Goal: Task Accomplishment & Management: Complete application form

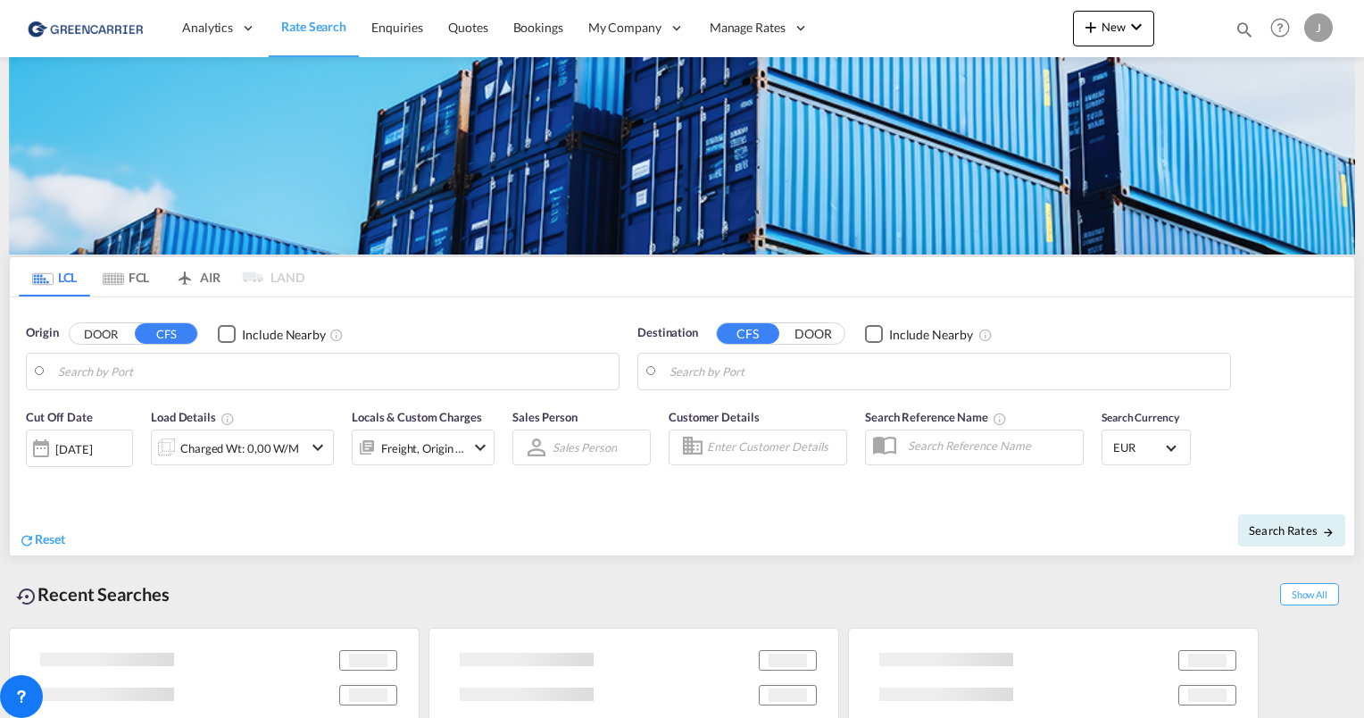
type input "[GEOGRAPHIC_DATA], [GEOGRAPHIC_DATA]"
type input "[GEOGRAPHIC_DATA], SH, CNSHA"
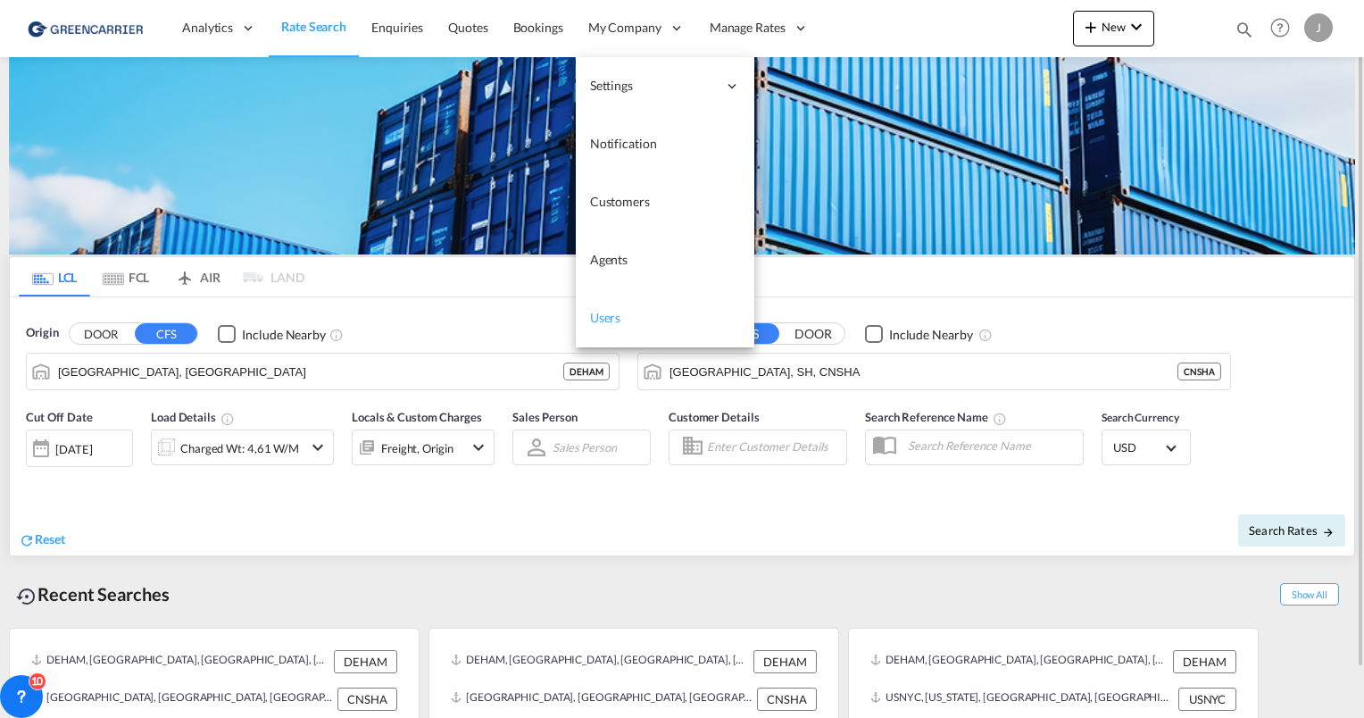
click at [615, 311] on span "Users" at bounding box center [605, 317] width 31 height 15
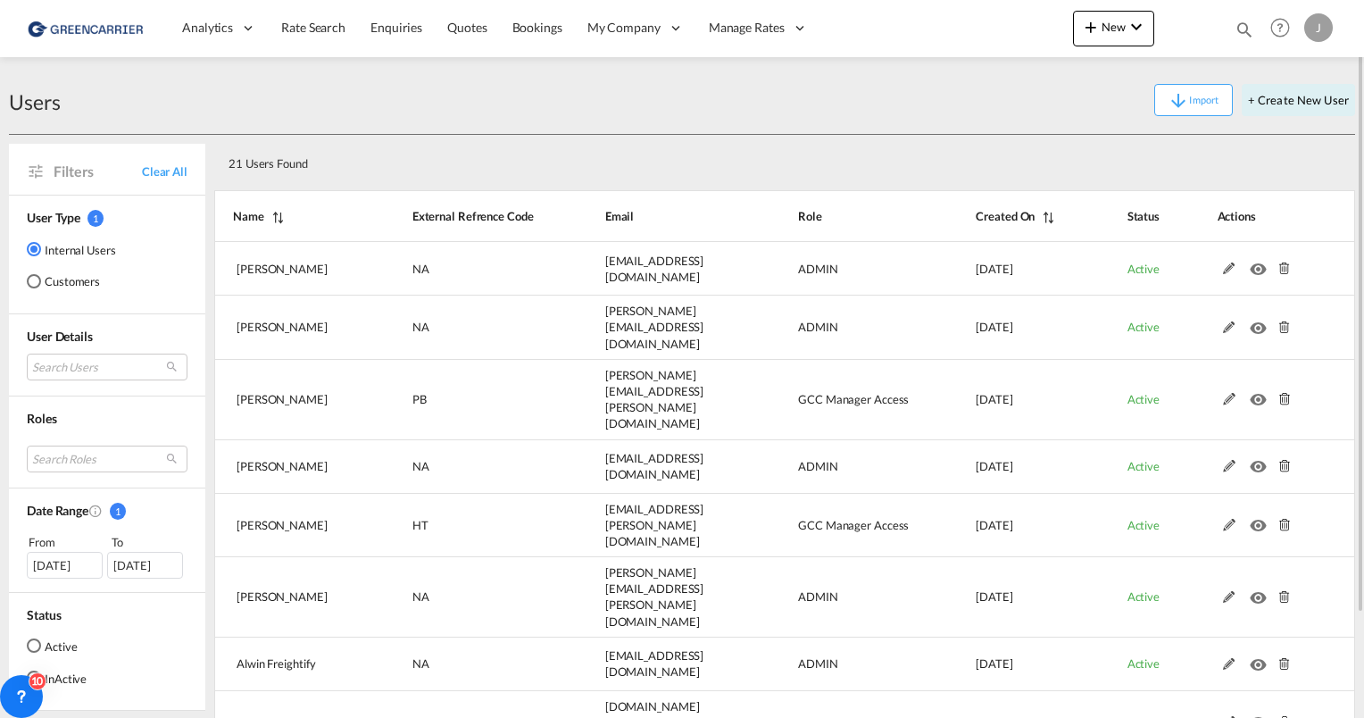
click at [61, 286] on md-radio-button "Customers" at bounding box center [71, 281] width 89 height 18
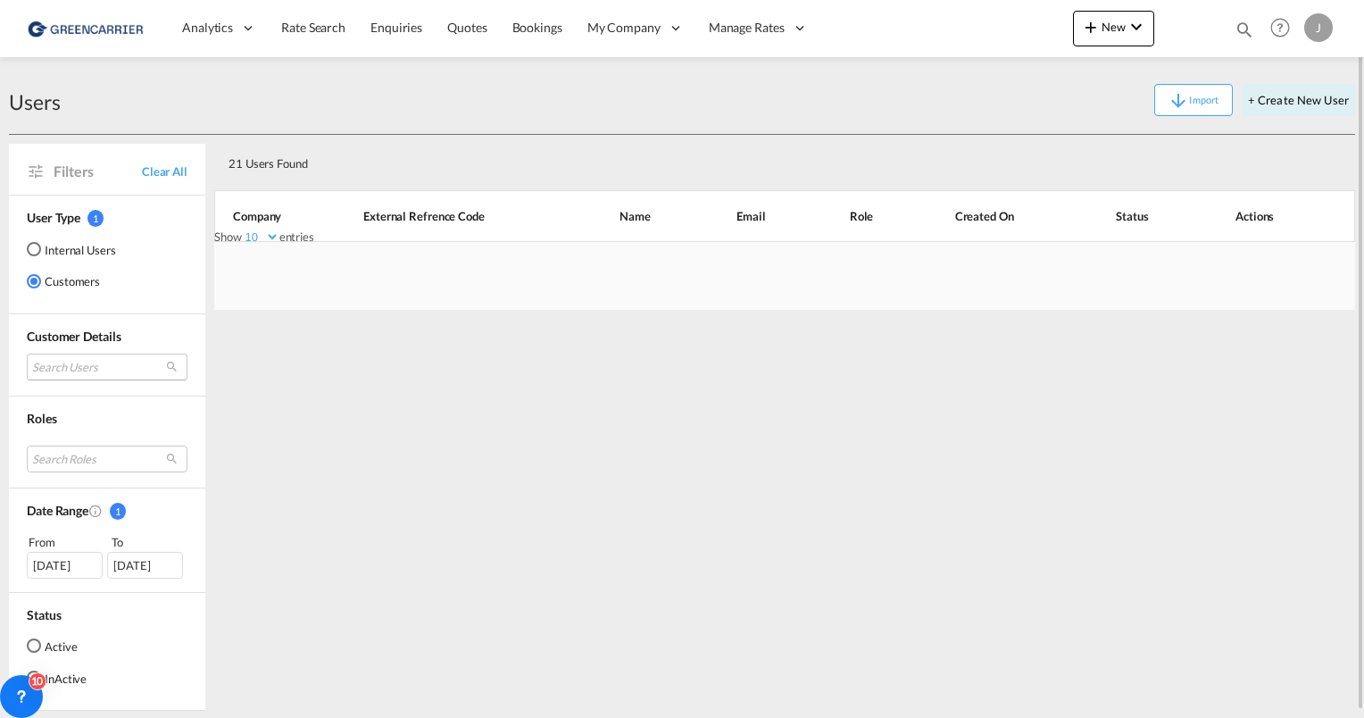
click at [71, 365] on md-select "Search Users" at bounding box center [107, 366] width 161 height 27
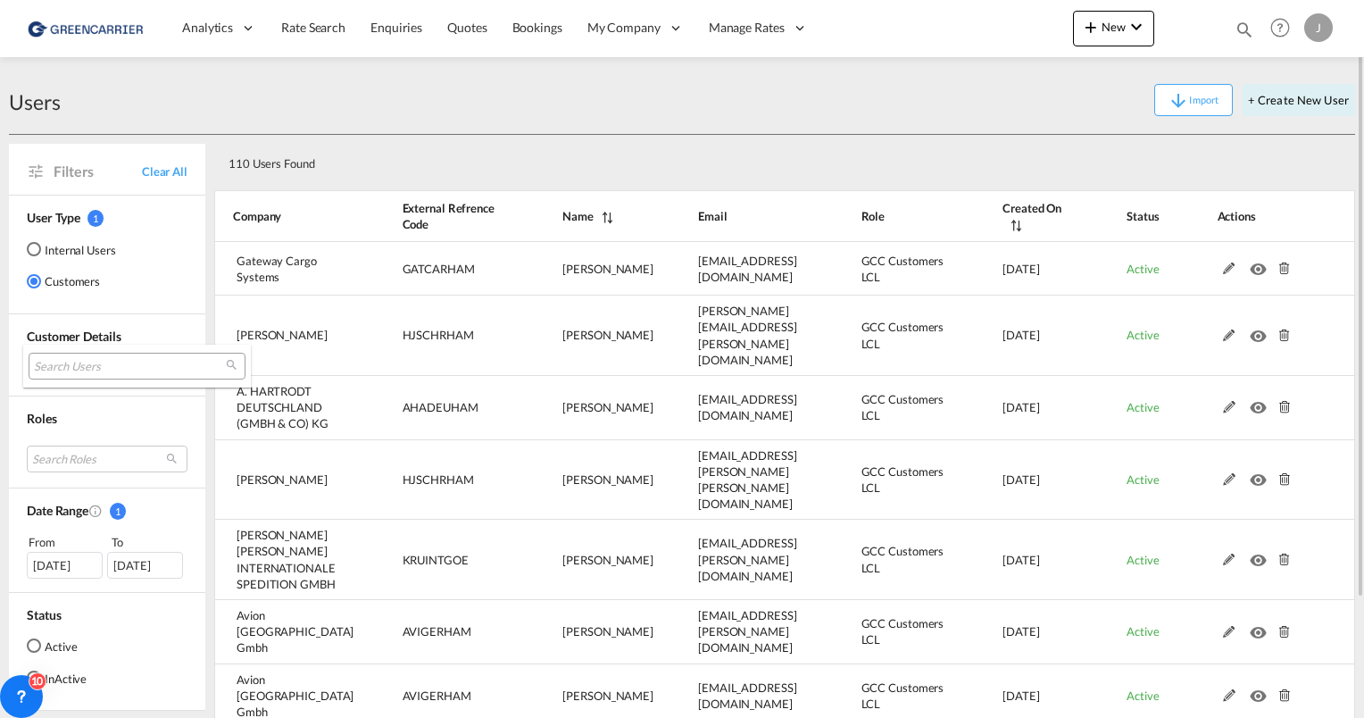
click at [71, 365] on input "search" at bounding box center [130, 367] width 192 height 16
type input "[PERSON_NAME] me"
click at [731, 119] on md-backdrop at bounding box center [682, 359] width 1364 height 718
click at [1282, 102] on button "+ Create New User" at bounding box center [1297, 100] width 113 height 32
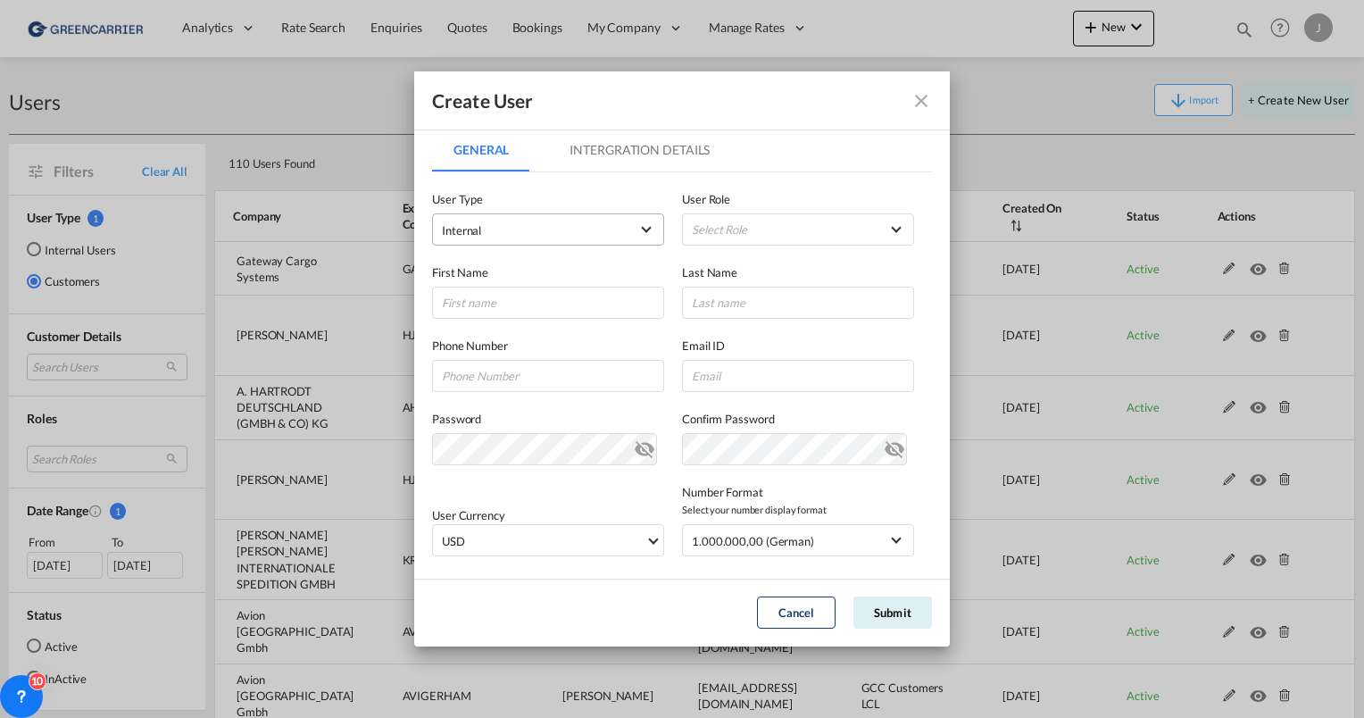
click at [539, 219] on md-select-value "Internal" at bounding box center [548, 229] width 212 height 23
click at [506, 278] on md-option "Customer" at bounding box center [545, 273] width 235 height 43
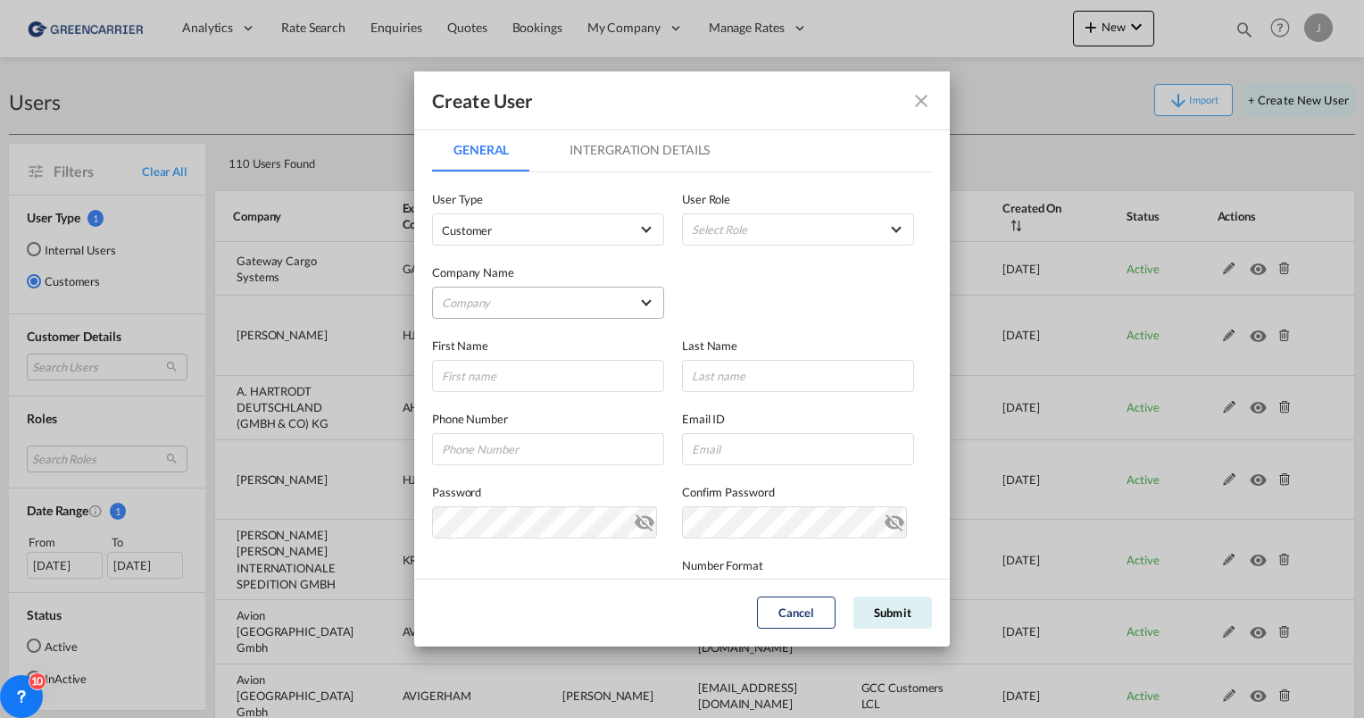
click at [496, 299] on md-select "Company [PERSON_NAME] & Co. GmbH Avion Germany Gmbh BENDIX TRANSPORT DANMARK DA…" at bounding box center [548, 302] width 232 height 32
click at [479, 256] on input "search" at bounding box center [579, 260] width 311 height 43
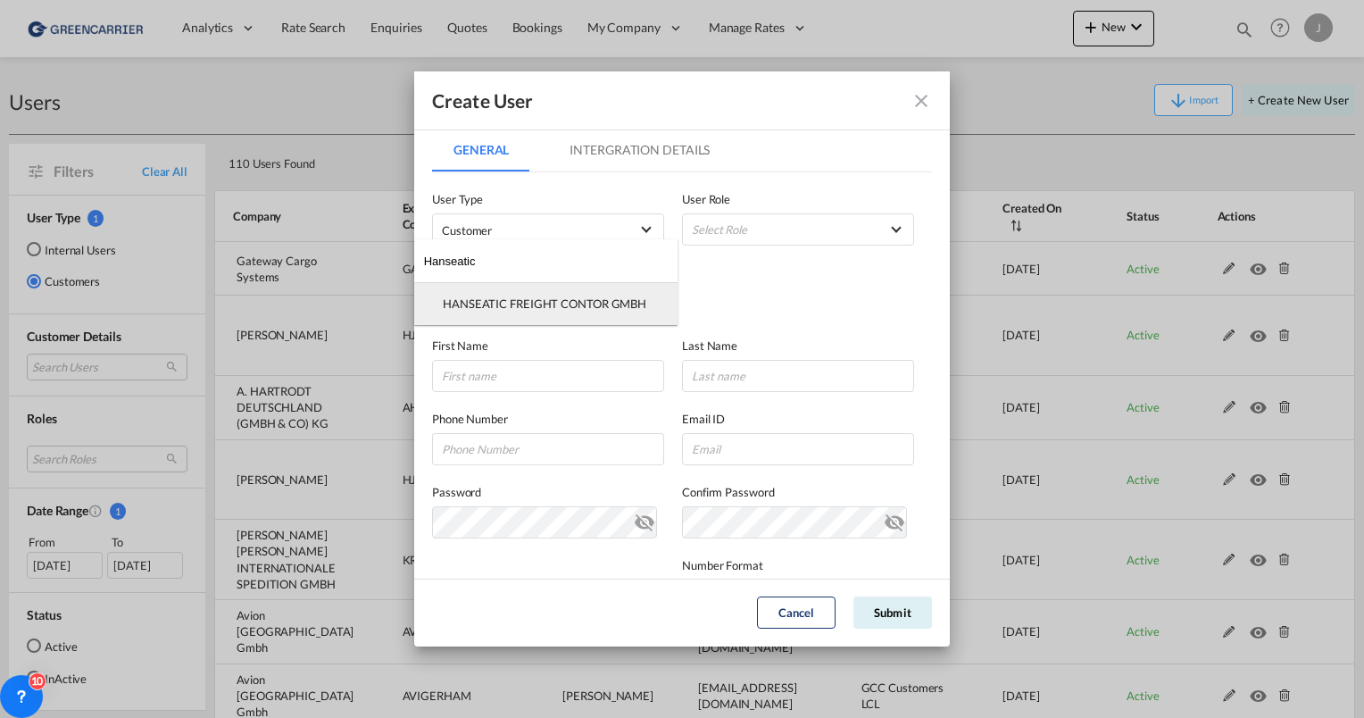
type input "Hanseatic"
click at [503, 307] on div "HANSEATIC FREIGHT CONTOR GMBH" at bounding box center [544, 303] width 203 height 16
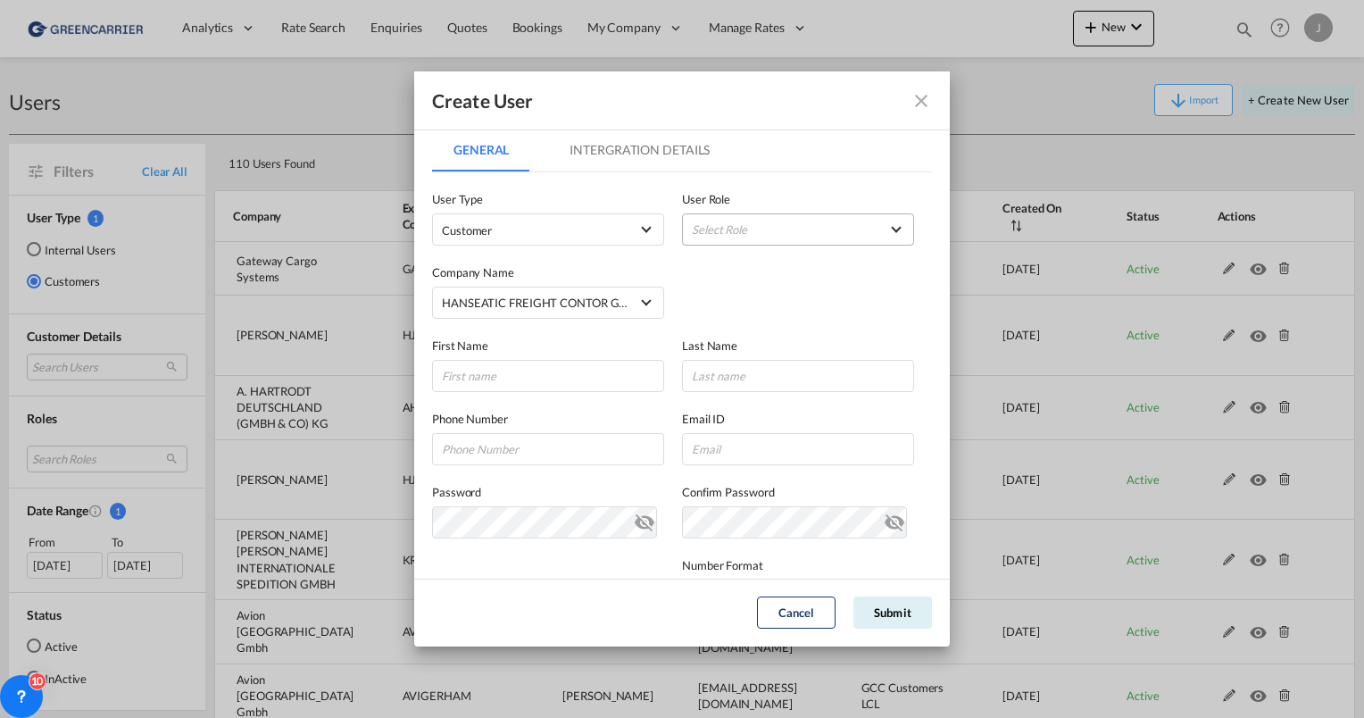
click at [718, 231] on md-select "Select Role" at bounding box center [798, 229] width 232 height 32
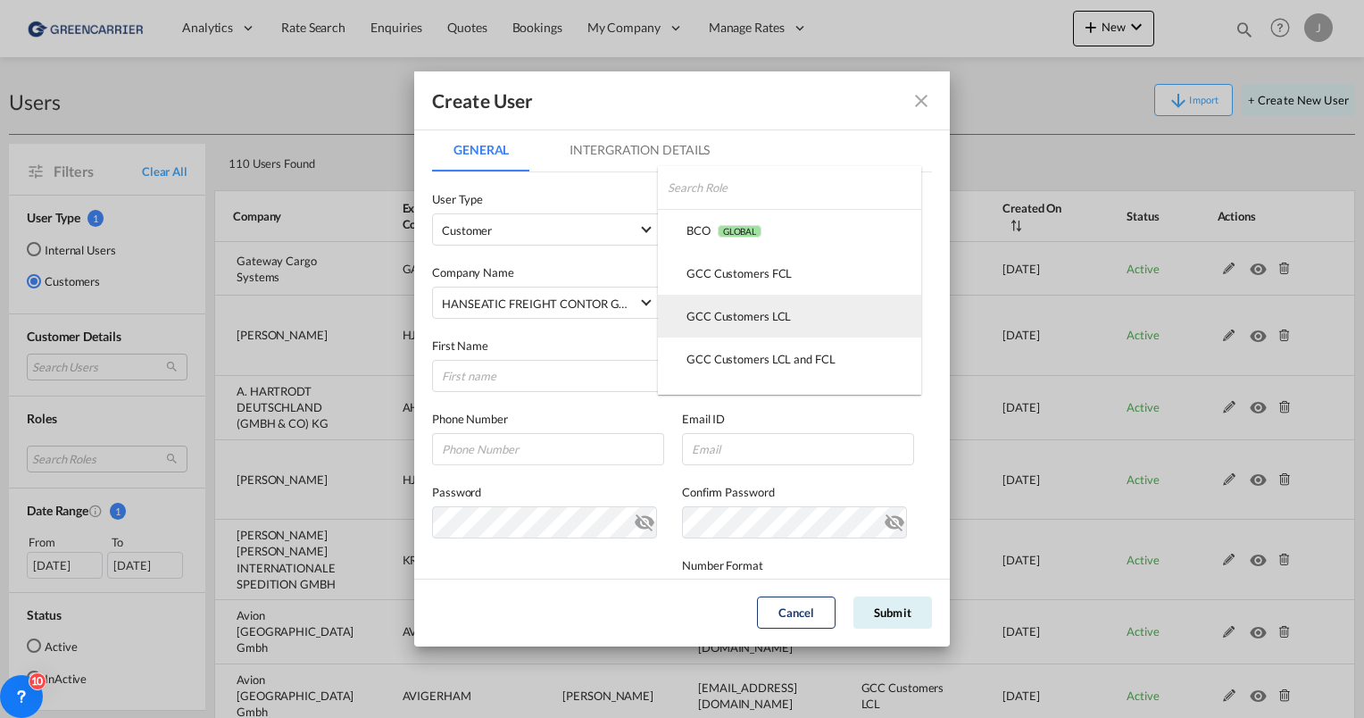
click at [728, 305] on md-option "GCC Customers LCL USER_DEFINED" at bounding box center [789, 315] width 263 height 43
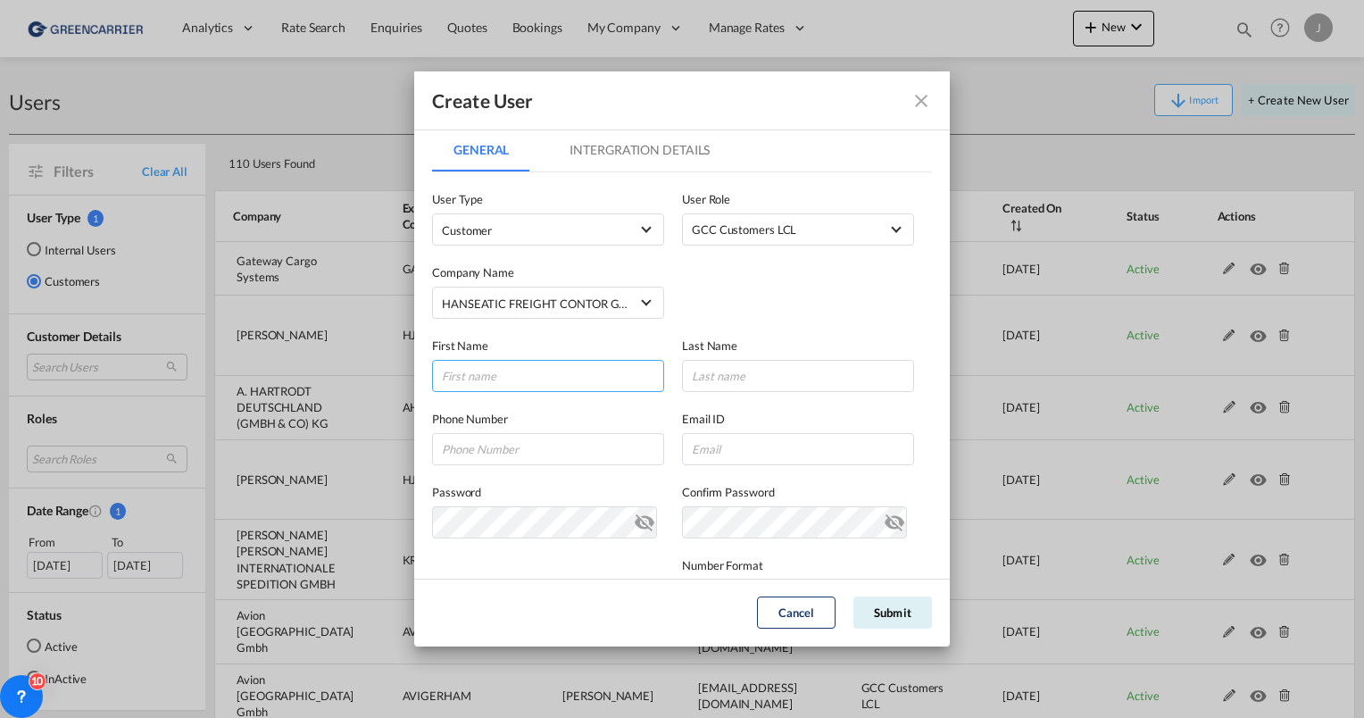
click at [518, 386] on input "GeneralIntergration Details ..." at bounding box center [548, 376] width 232 height 32
type input "[PERSON_NAME]"
paste input "[PERSON_NAME][EMAIL_ADDRESS][DOMAIN_NAME]"
type input "[PERSON_NAME][EMAIL_ADDRESS][DOMAIN_NAME]"
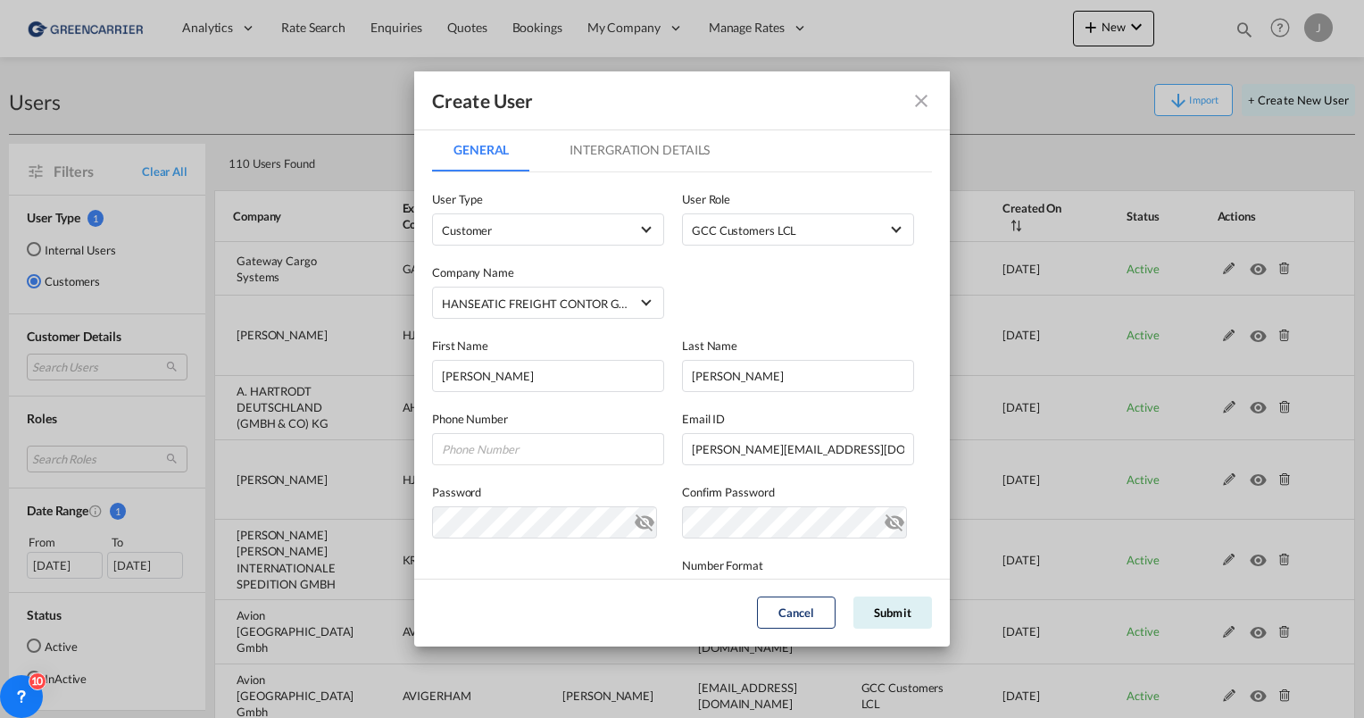
scroll to position [260, 0]
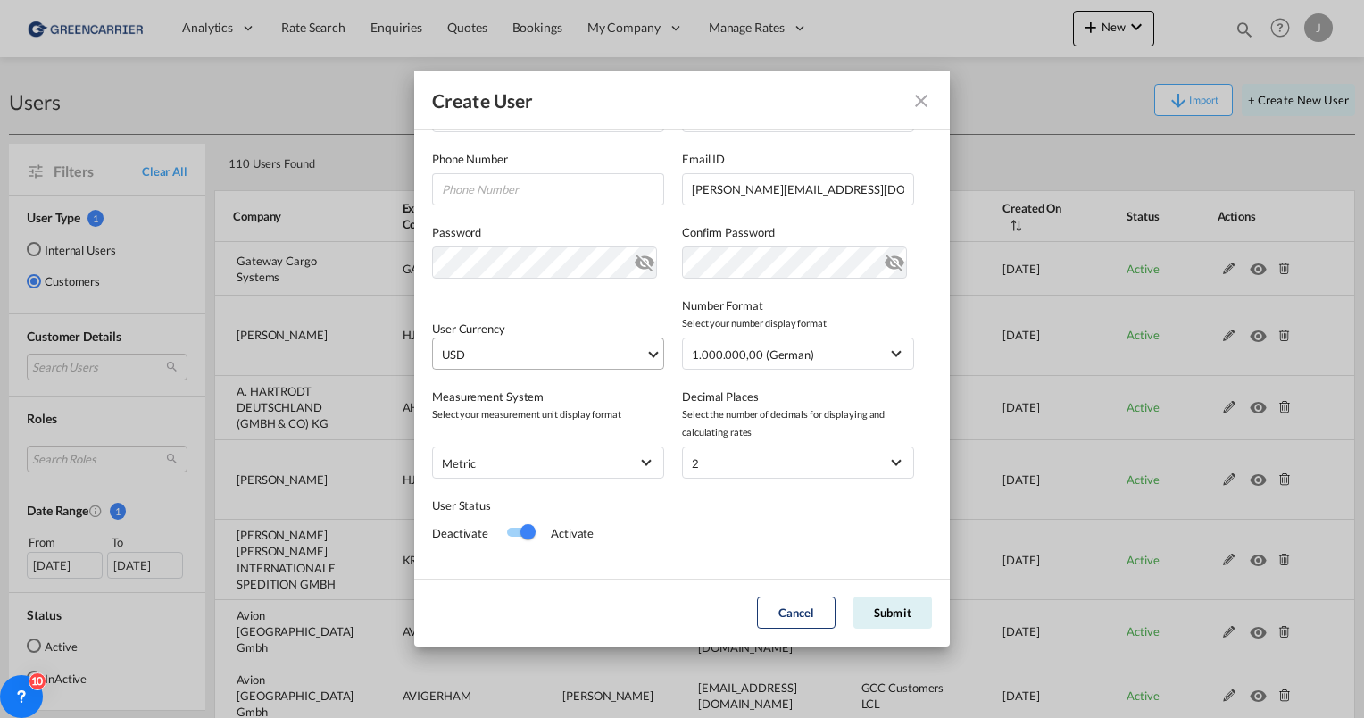
click at [554, 340] on md-select-value "USD" at bounding box center [551, 353] width 223 height 30
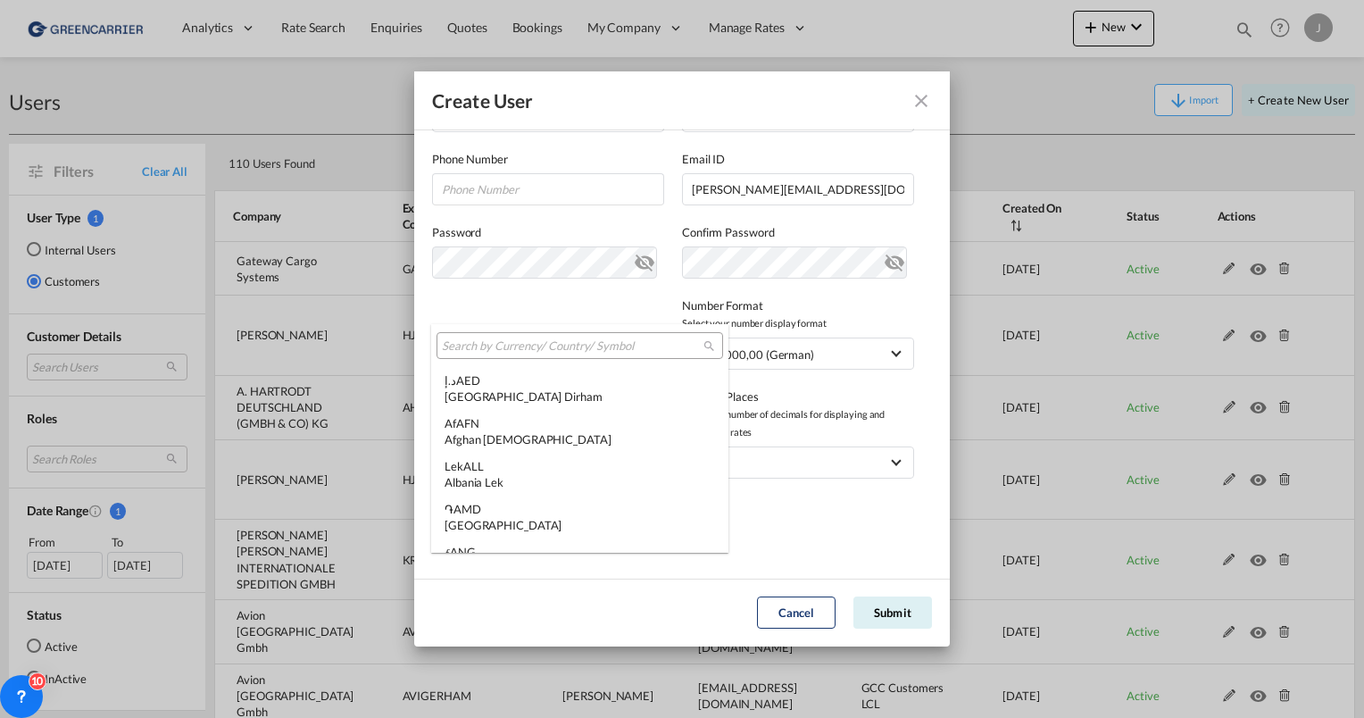
scroll to position [6161, 0]
click at [506, 353] on div at bounding box center [579, 345] width 286 height 27
click at [507, 347] on input "search" at bounding box center [572, 346] width 261 height 16
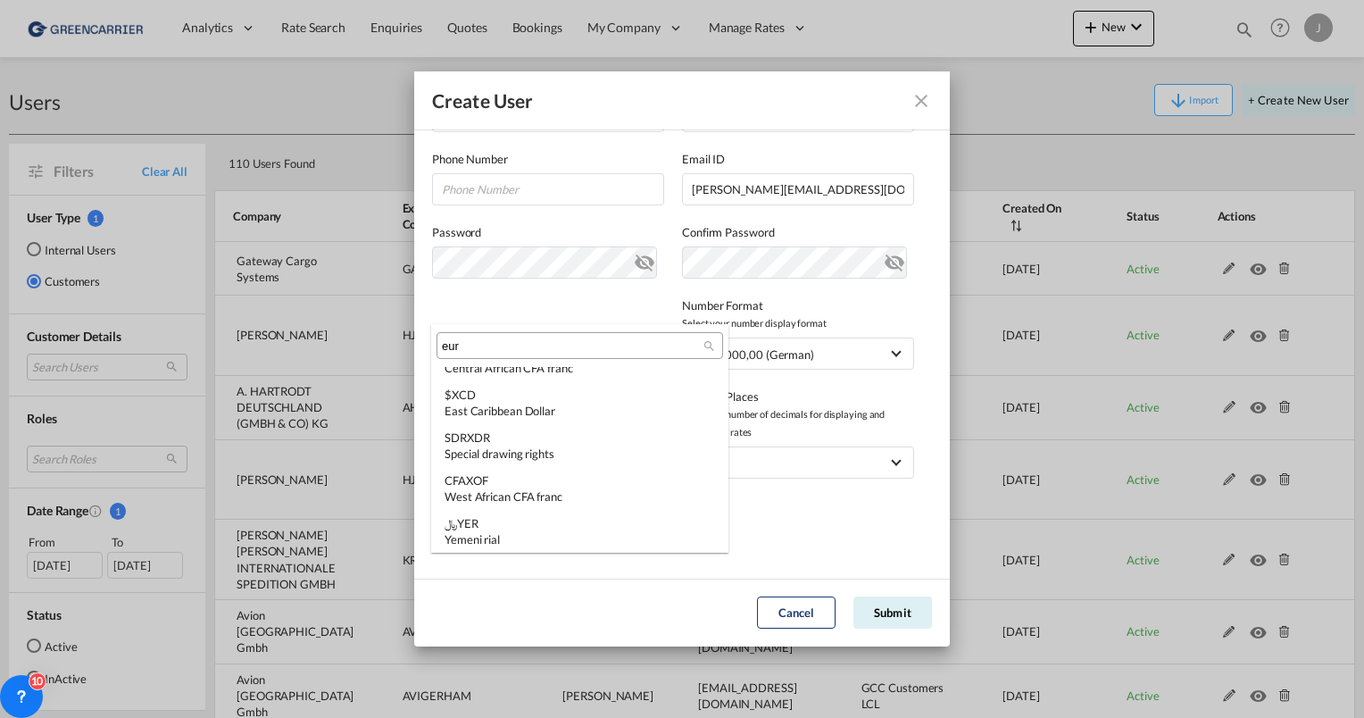
scroll to position [0, 0]
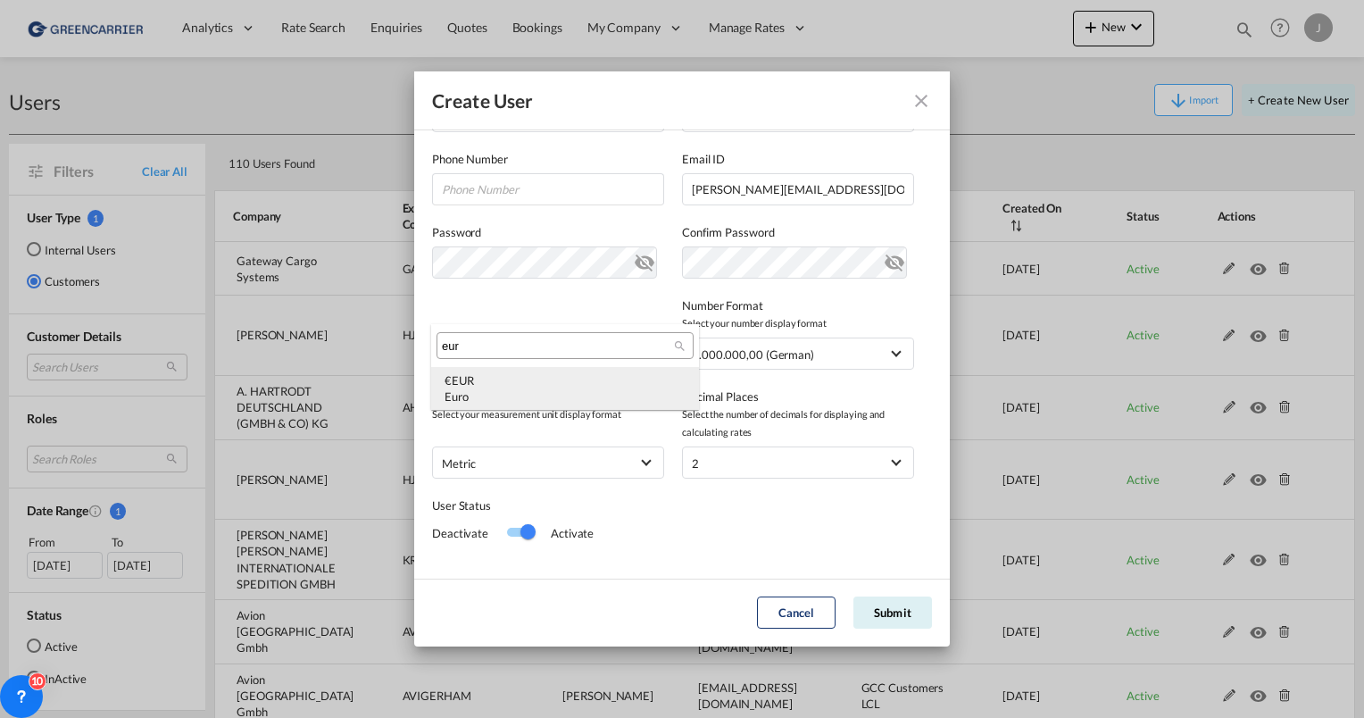
type input "eur"
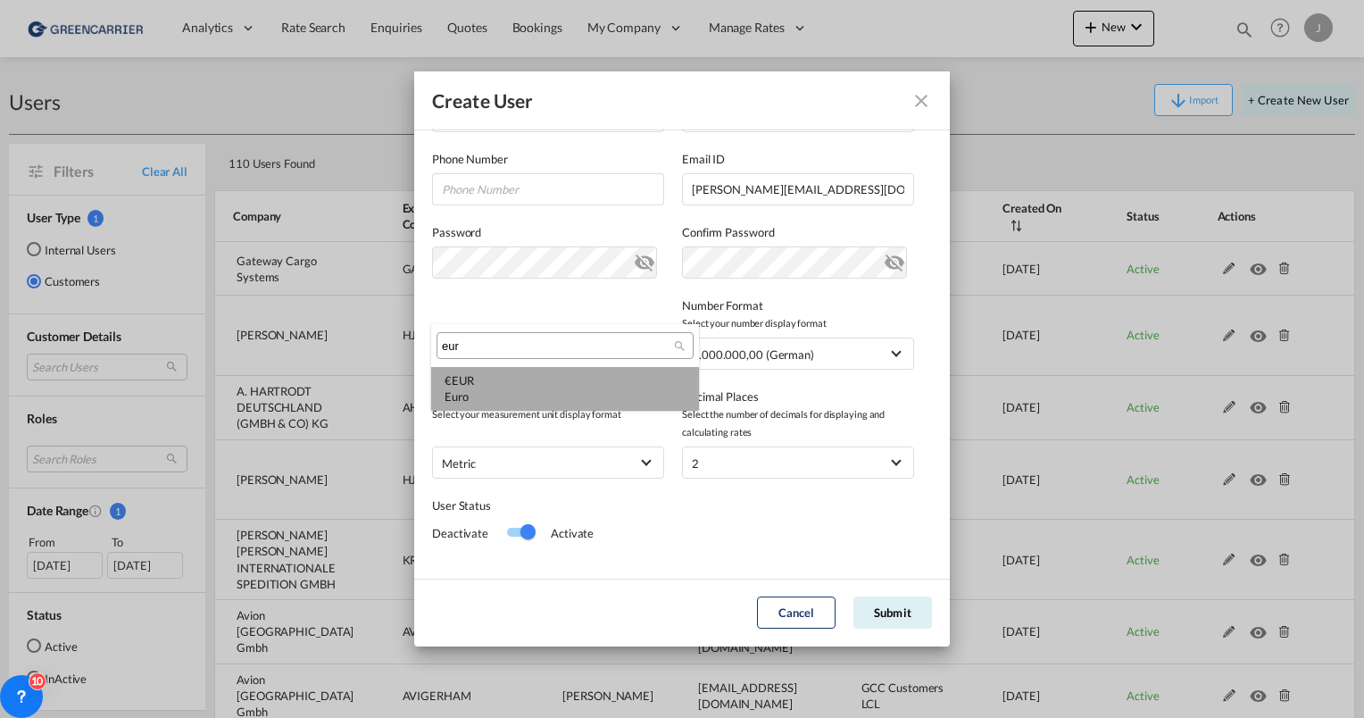
click at [498, 390] on div "Euro" at bounding box center [564, 396] width 241 height 16
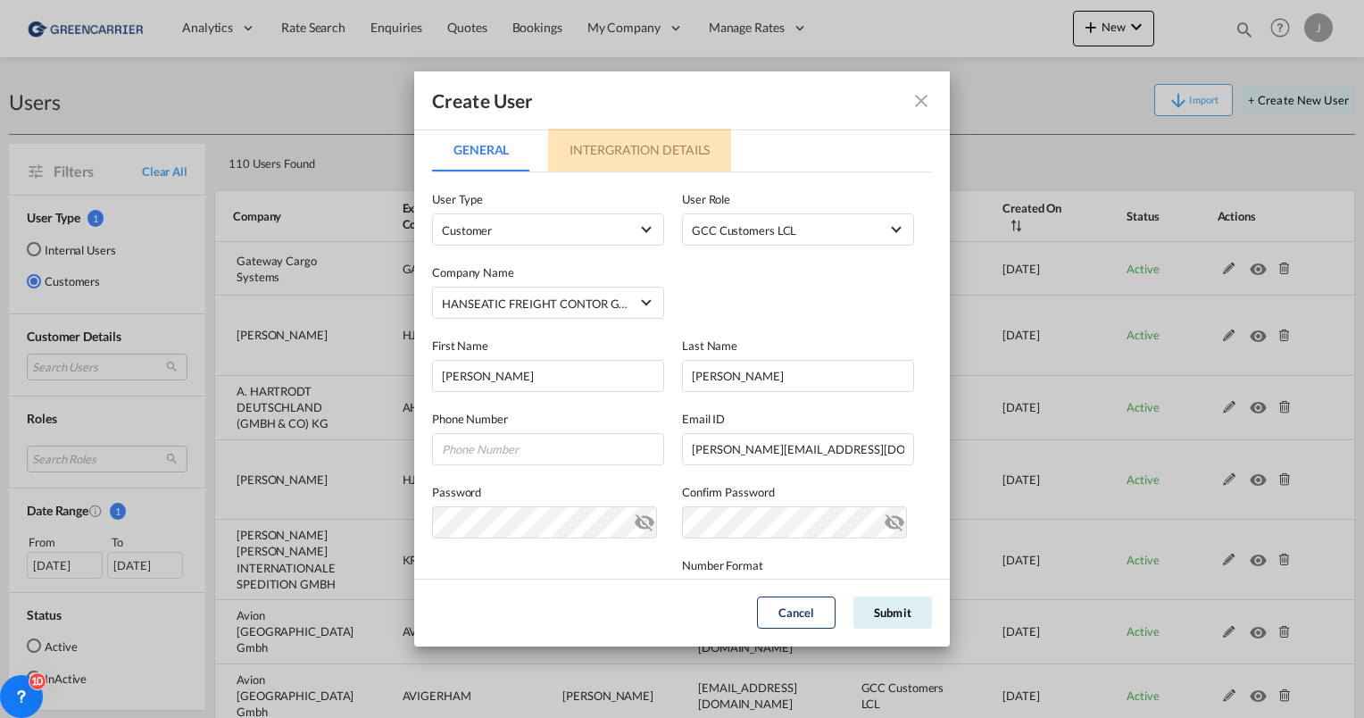
click at [597, 168] on md-tab-item "Intergration Details" at bounding box center [639, 150] width 183 height 43
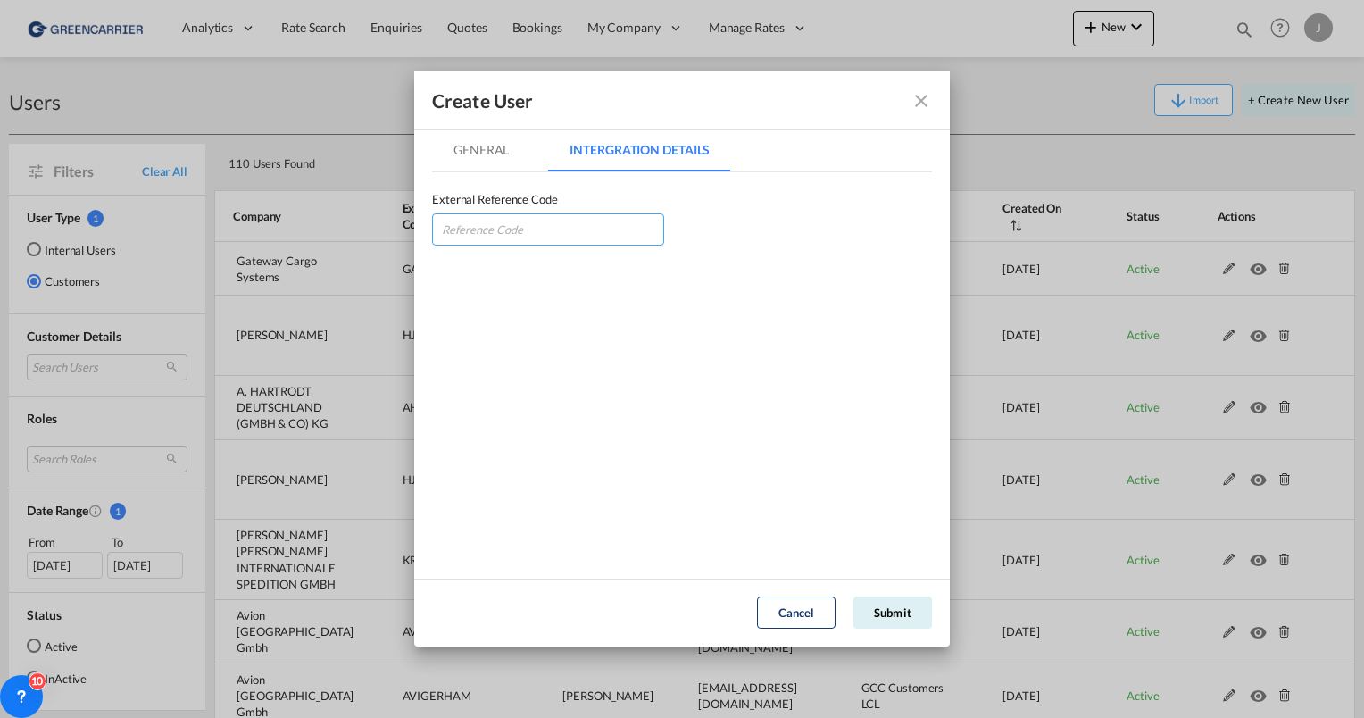
click at [560, 232] on input "GeneralIntergration Details ..." at bounding box center [548, 229] width 232 height 32
type input "HANFREHAM"
click at [868, 612] on button "Submit" at bounding box center [892, 612] width 79 height 32
